Goal: Find specific fact: Find specific fact

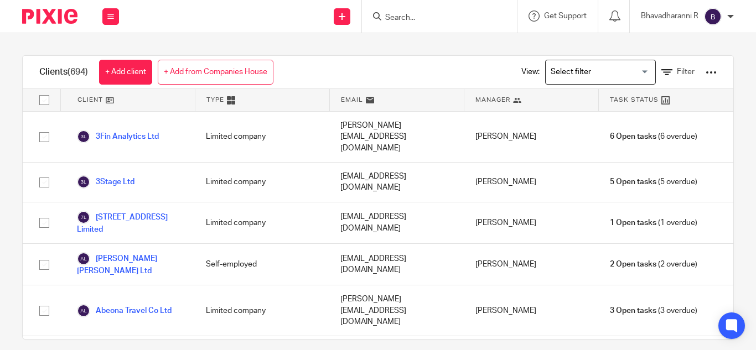
click at [398, 16] on input "Search" at bounding box center [434, 18] width 100 height 10
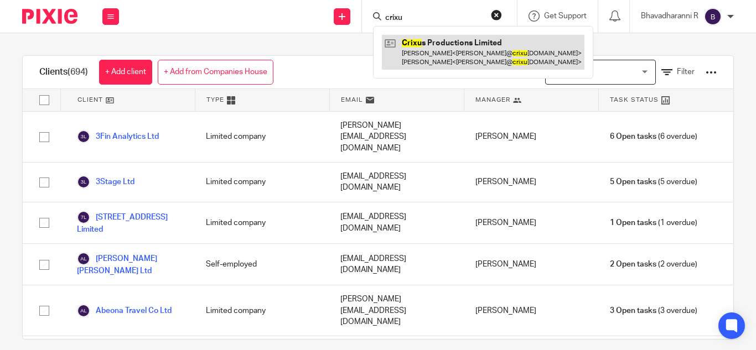
type input "crixu"
click at [430, 63] on link at bounding box center [483, 52] width 203 height 34
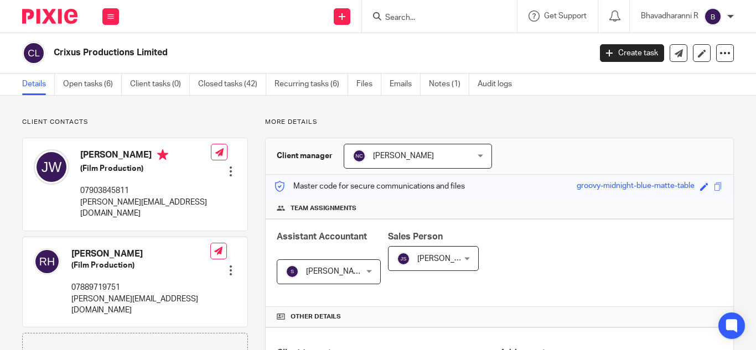
scroll to position [277, 0]
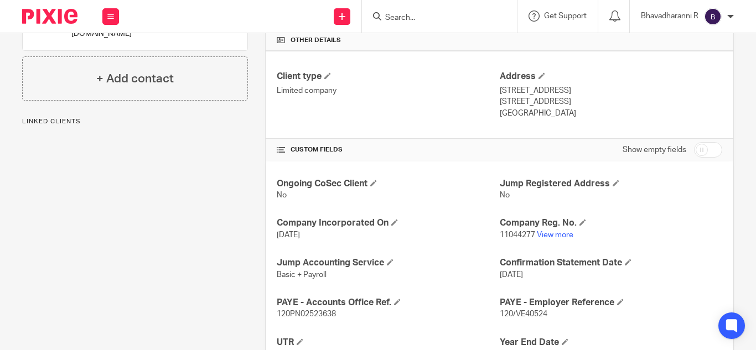
click at [525, 318] on span "120/VE40524" at bounding box center [524, 315] width 48 height 8
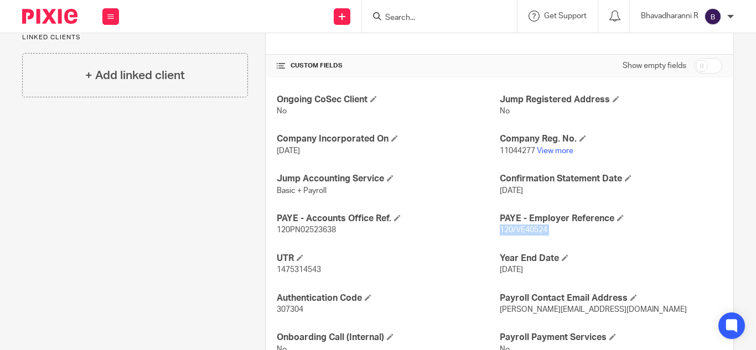
scroll to position [364, 0]
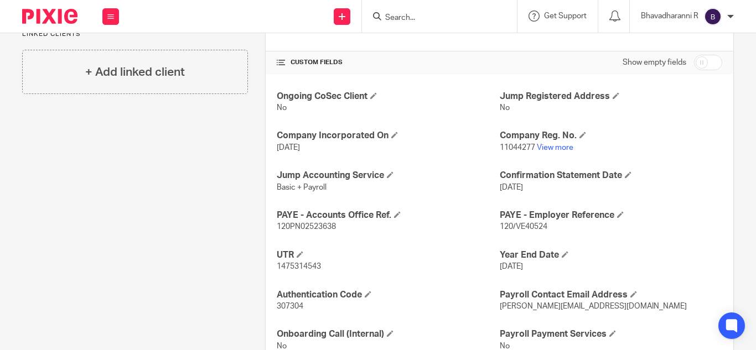
click at [294, 231] on span "120PN02523638" at bounding box center [306, 227] width 59 height 8
copy span "120PN02523638"
